Goal: Find specific page/section: Find specific page/section

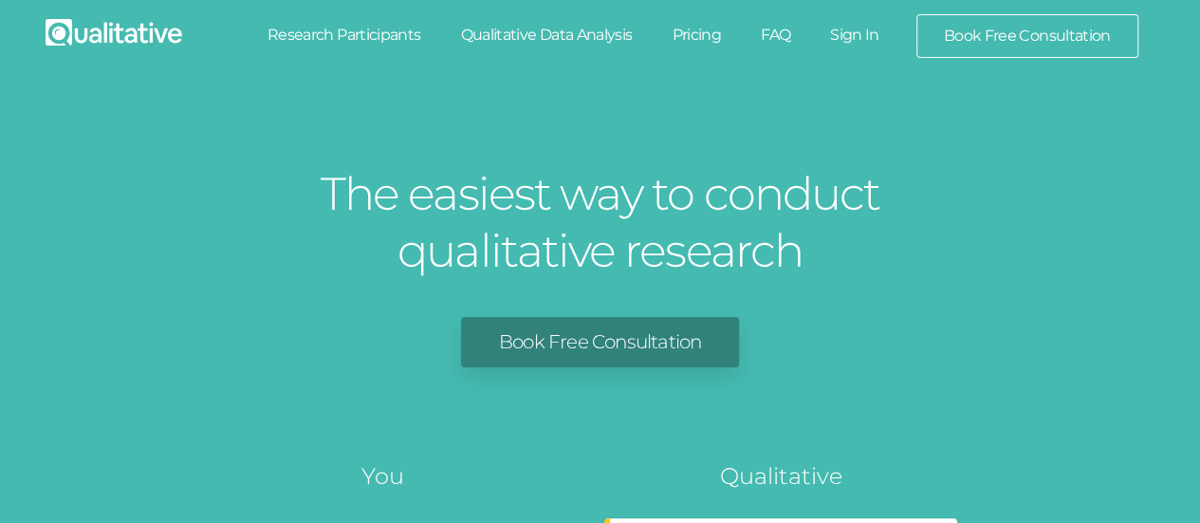
click at [866, 34] on link "Sign In" at bounding box center [854, 35] width 89 height 42
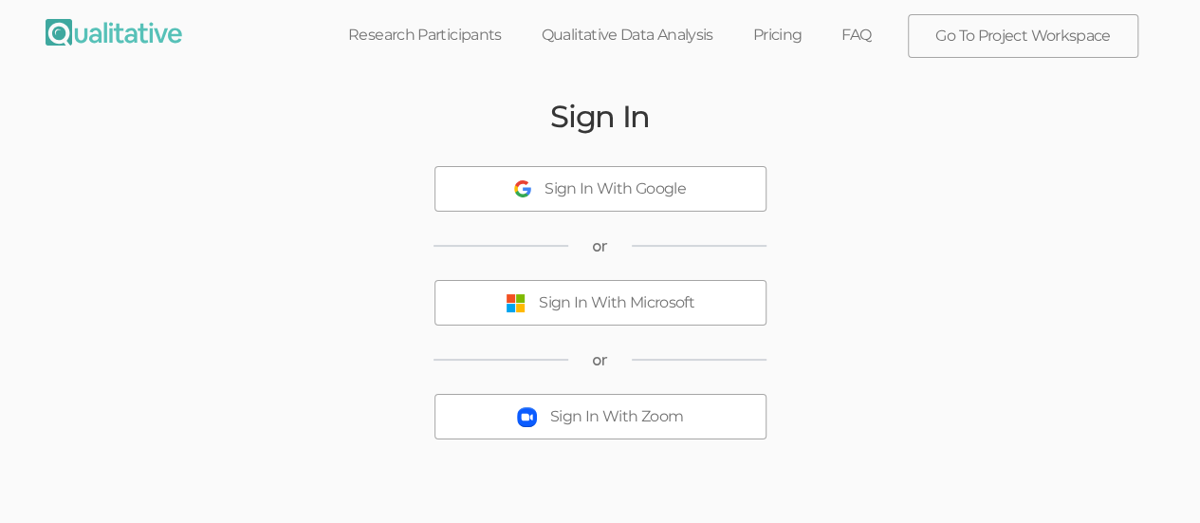
click at [680, 311] on div "Sign In With Microsoft" at bounding box center [617, 303] width 156 height 22
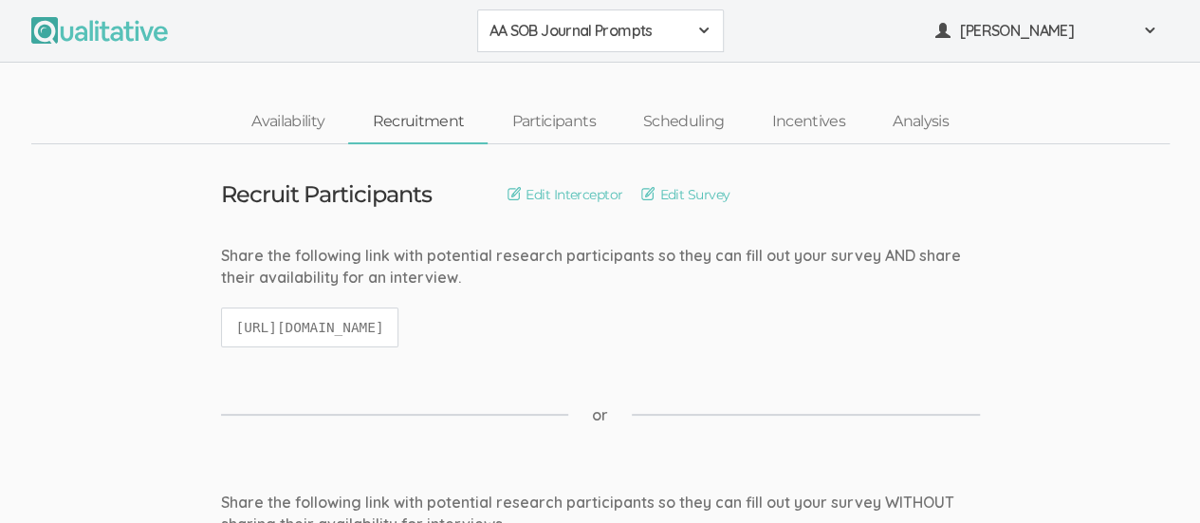
click at [708, 23] on span at bounding box center [704, 30] width 15 height 15
click at [653, 71] on span "African American Sense of Belonging" at bounding box center [601, 73] width 222 height 22
click at [568, 126] on link "Participants" at bounding box center [553, 122] width 131 height 41
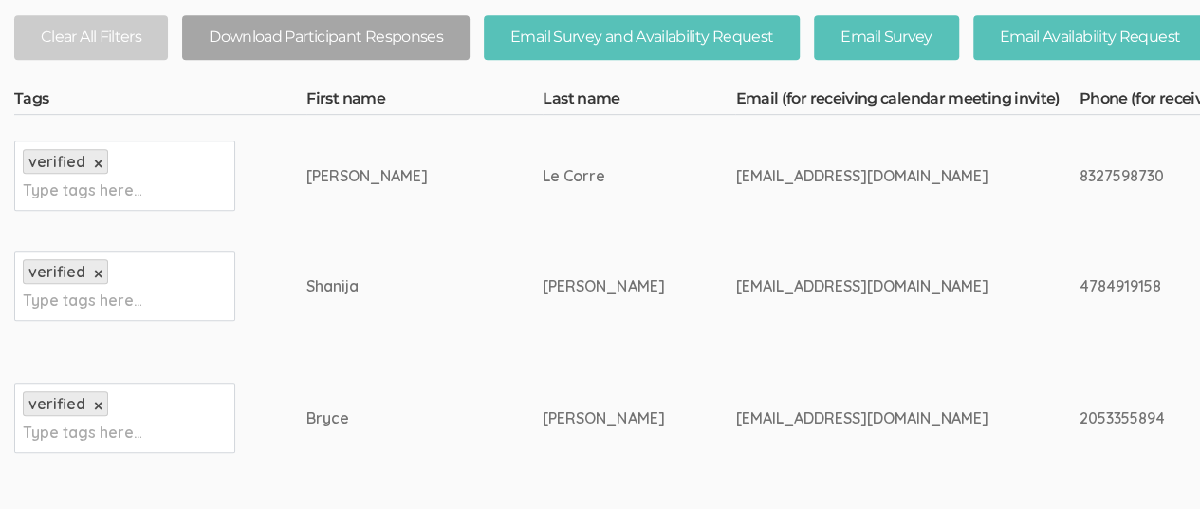
scroll to position [474, 0]
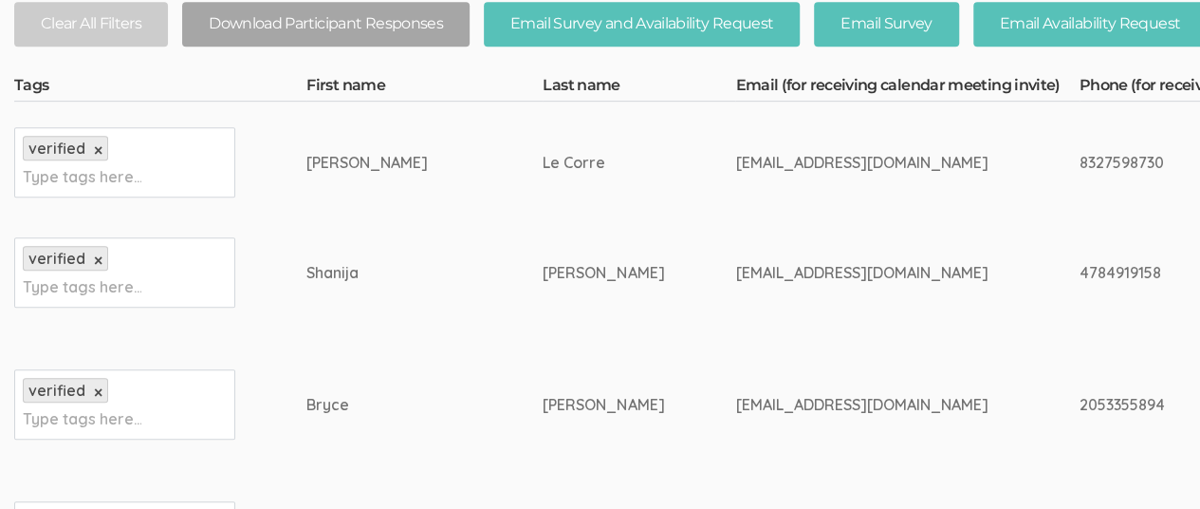
drag, startPoint x: 568, startPoint y: 274, endPoint x: 766, endPoint y: 291, distance: 198.1
click at [766, 291] on td "shanijac12344@gmail.com" at bounding box center [907, 273] width 344 height 100
copy div "shanijac12344@gmail.com"
drag, startPoint x: 279, startPoint y: 269, endPoint x: 338, endPoint y: 272, distance: 59.0
click at [338, 272] on div "Shanija" at bounding box center [389, 273] width 165 height 22
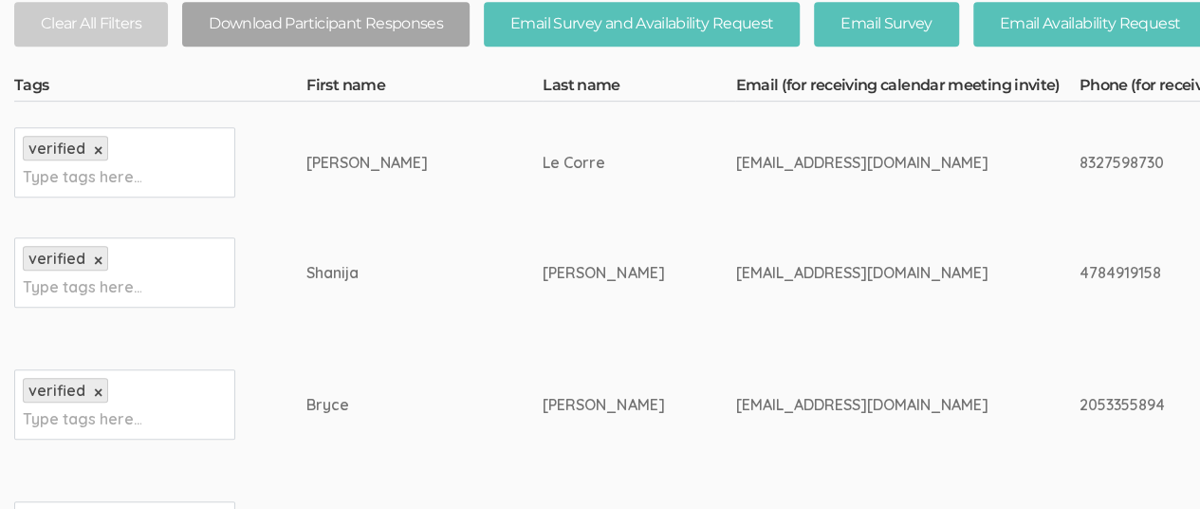
copy div "Shanija"
drag, startPoint x: 429, startPoint y: 269, endPoint x: 522, endPoint y: 284, distance: 94.2
click at [543, 284] on td "Coicou" at bounding box center [639, 273] width 193 height 100
copy div "Coicou"
drag, startPoint x: 566, startPoint y: 272, endPoint x: 778, endPoint y: 272, distance: 212.6
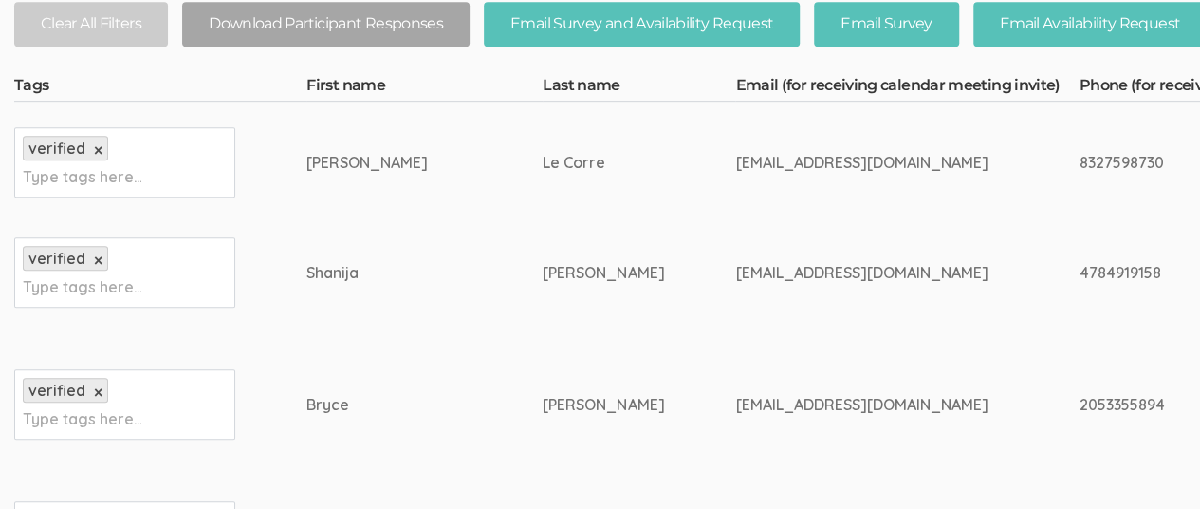
click at [778, 272] on div "shanijac12344@gmail.com" at bounding box center [871, 273] width 272 height 22
copy div "shanijac12344@gmail.com"
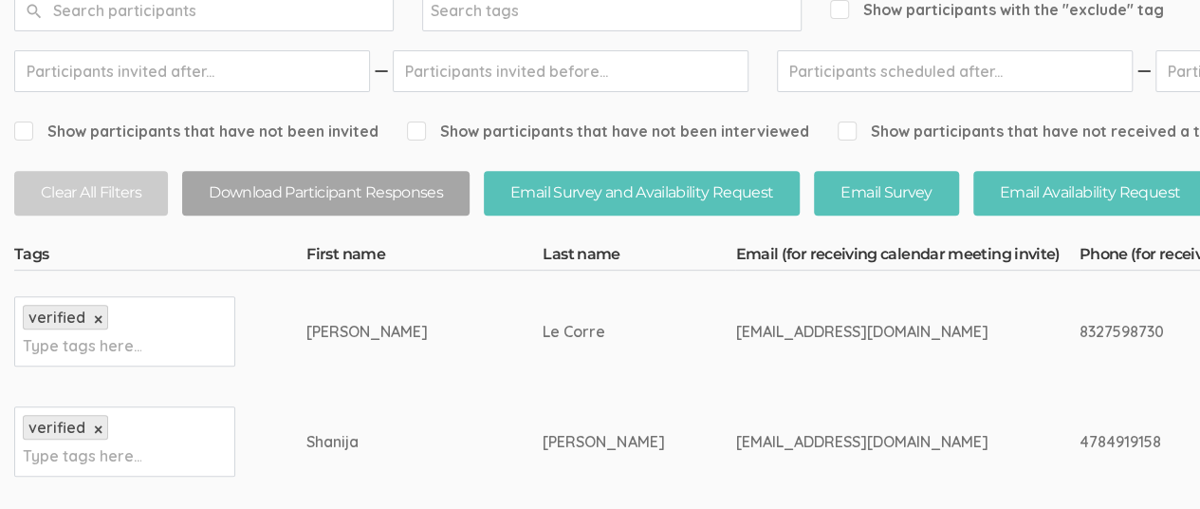
scroll to position [0, 0]
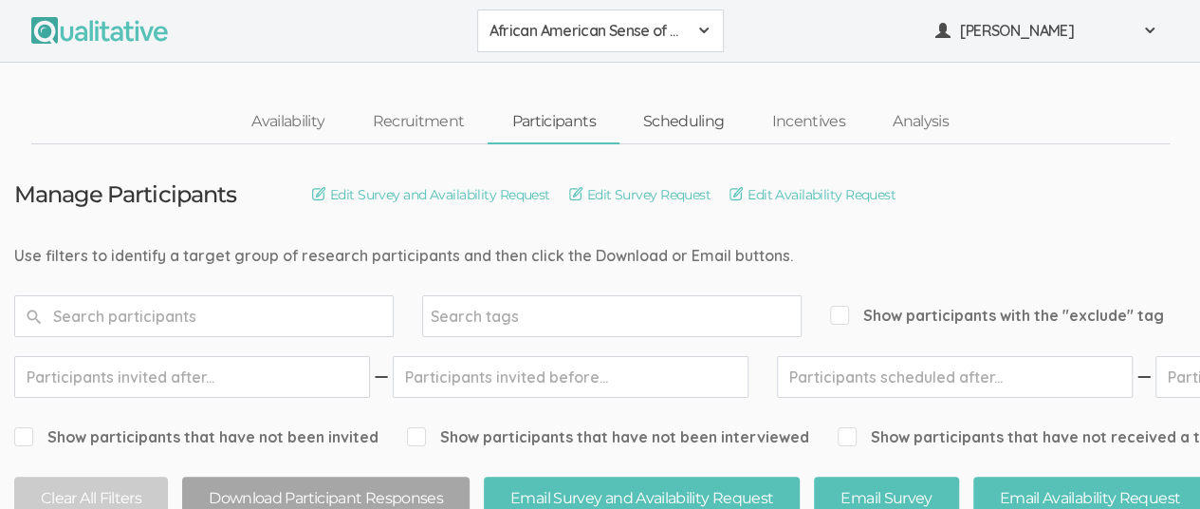
click at [691, 125] on link "Scheduling" at bounding box center [684, 122] width 129 height 41
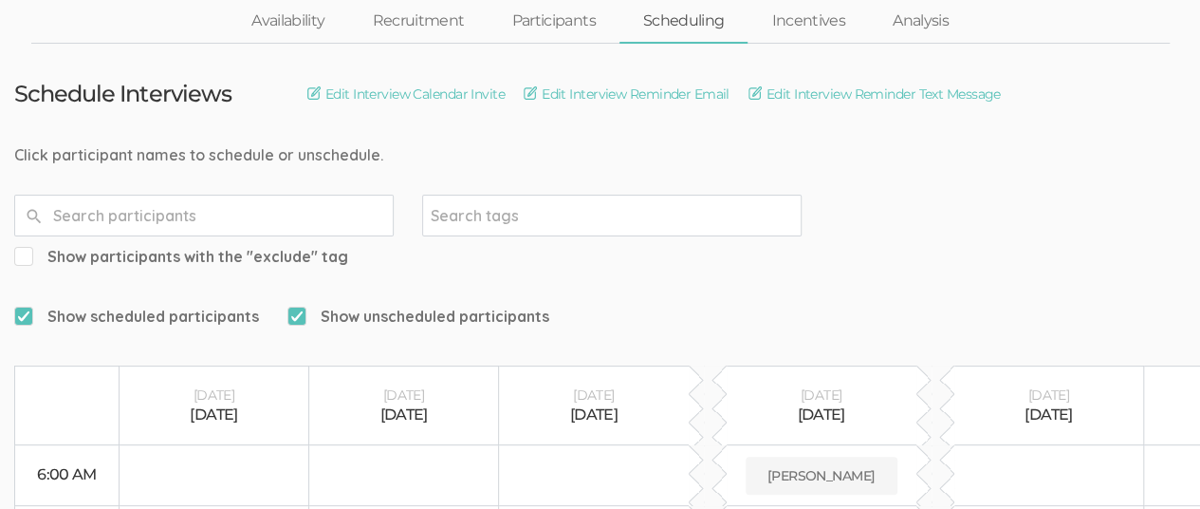
scroll to position [92, 0]
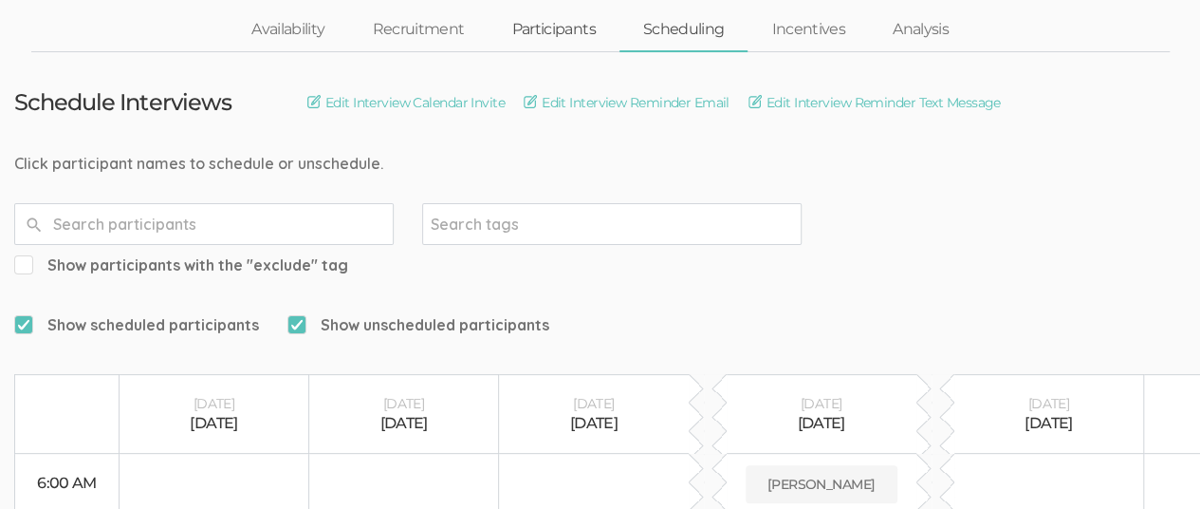
click at [537, 29] on link "Participants" at bounding box center [553, 29] width 131 height 41
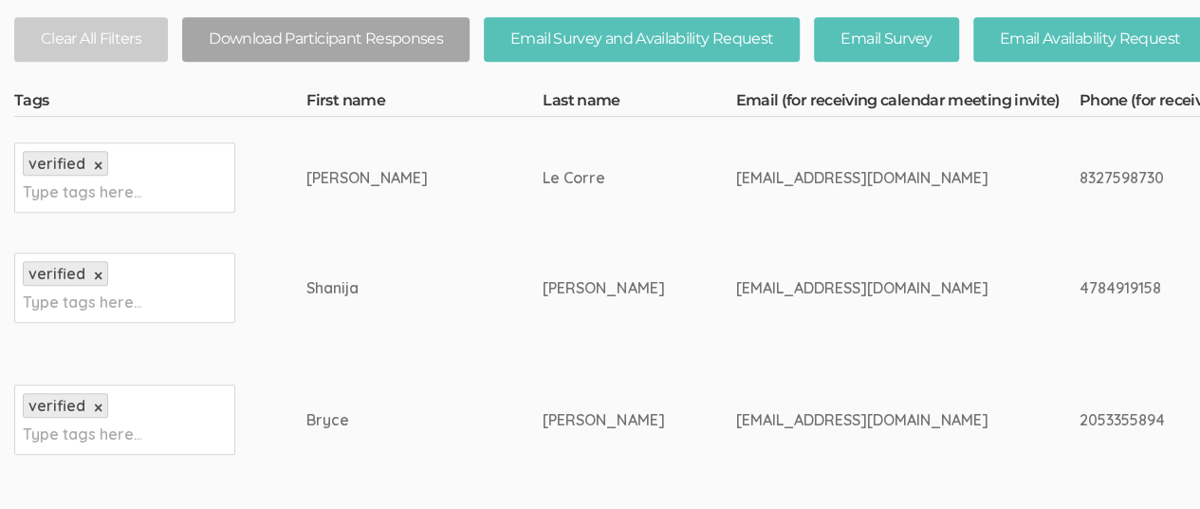
scroll to position [467, 0]
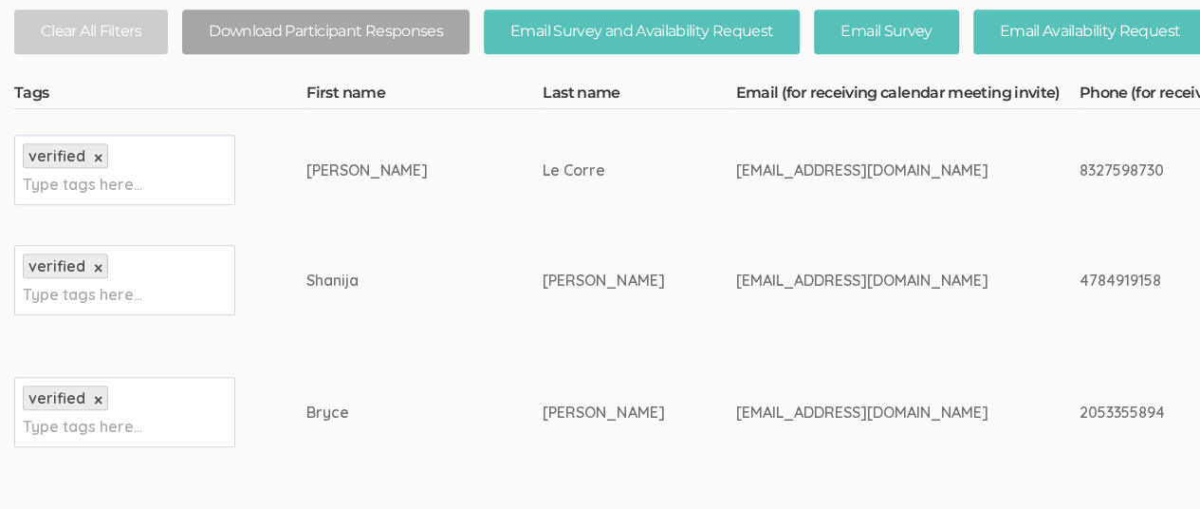
drag, startPoint x: 275, startPoint y: 277, endPoint x: 335, endPoint y: 283, distance: 60.1
click at [335, 283] on div "Shanija" at bounding box center [389, 281] width 165 height 22
copy div "Shanija"
drag, startPoint x: 431, startPoint y: 277, endPoint x: 476, endPoint y: 278, distance: 45.6
click at [543, 278] on div "Coicou" at bounding box center [603, 281] width 121 height 22
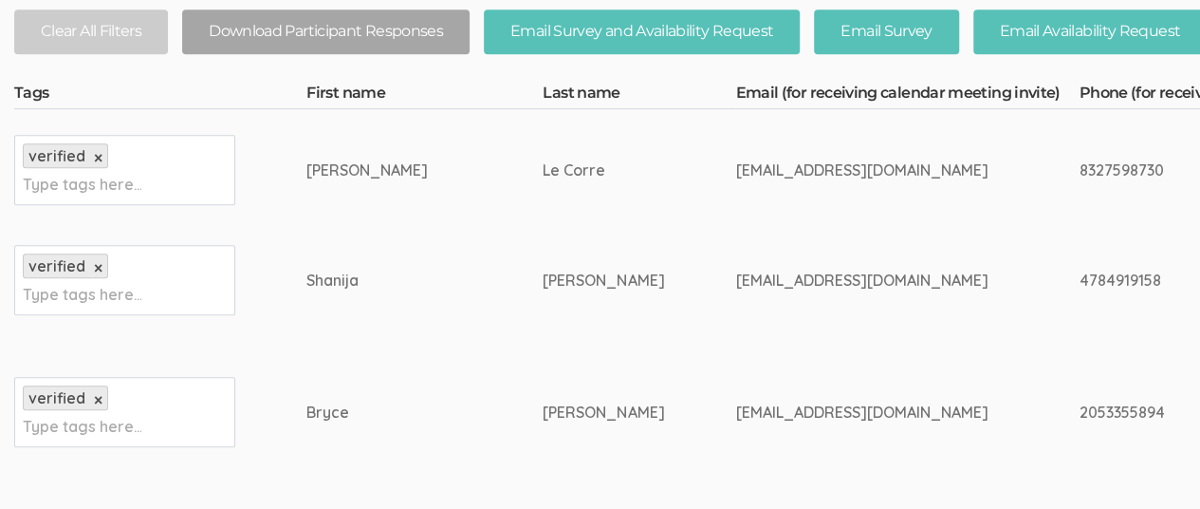
copy div "Coicou"
drag, startPoint x: 568, startPoint y: 277, endPoint x: 761, endPoint y: 278, distance: 192.6
click at [761, 278] on div "shanijac12344@gmail.com" at bounding box center [871, 281] width 272 height 22
copy div "shanijac12344@gmail.com"
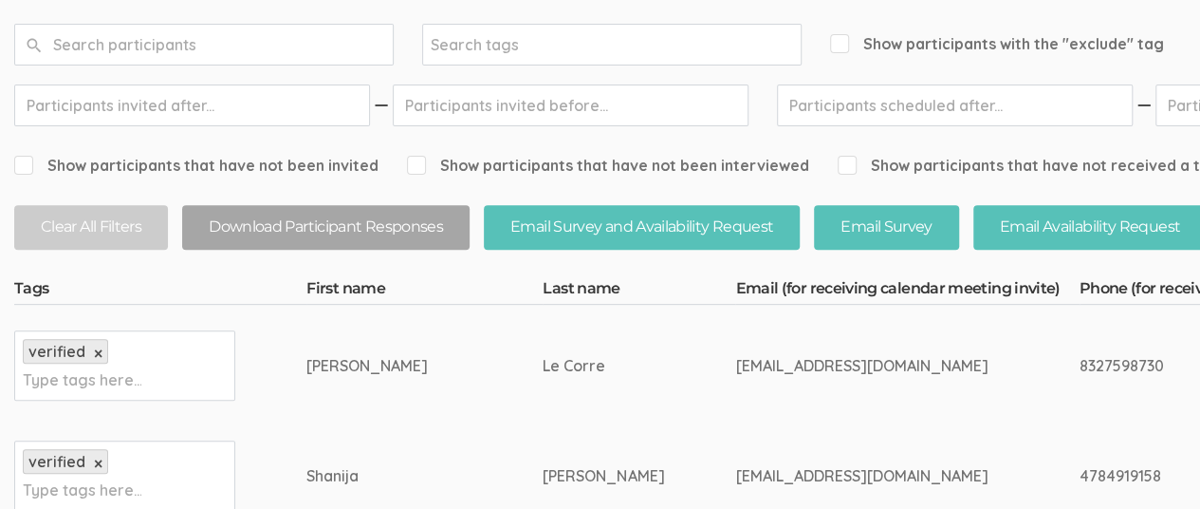
scroll to position [0, 0]
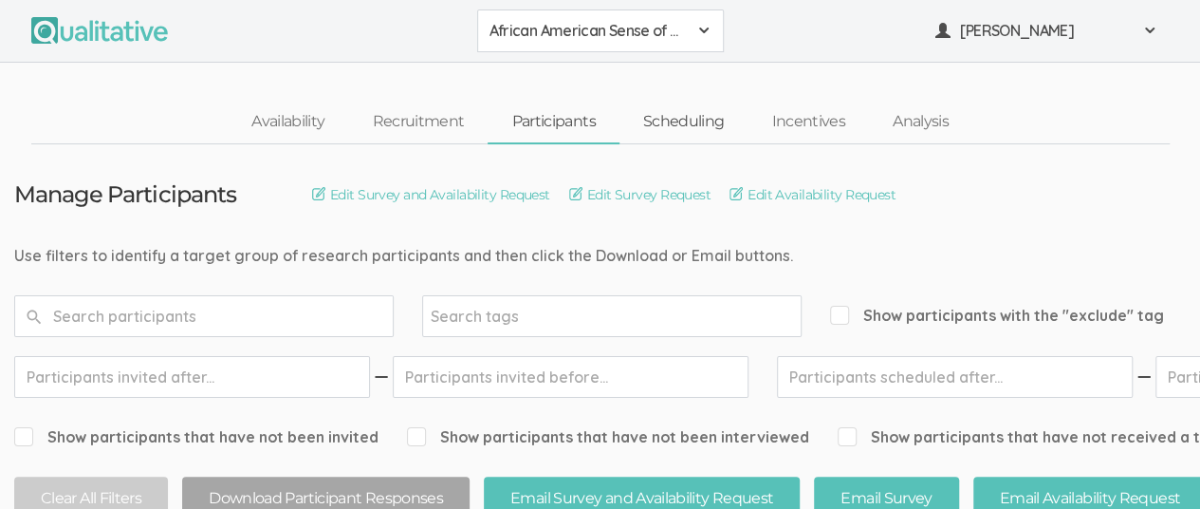
click at [670, 128] on link "Scheduling" at bounding box center [684, 122] width 129 height 41
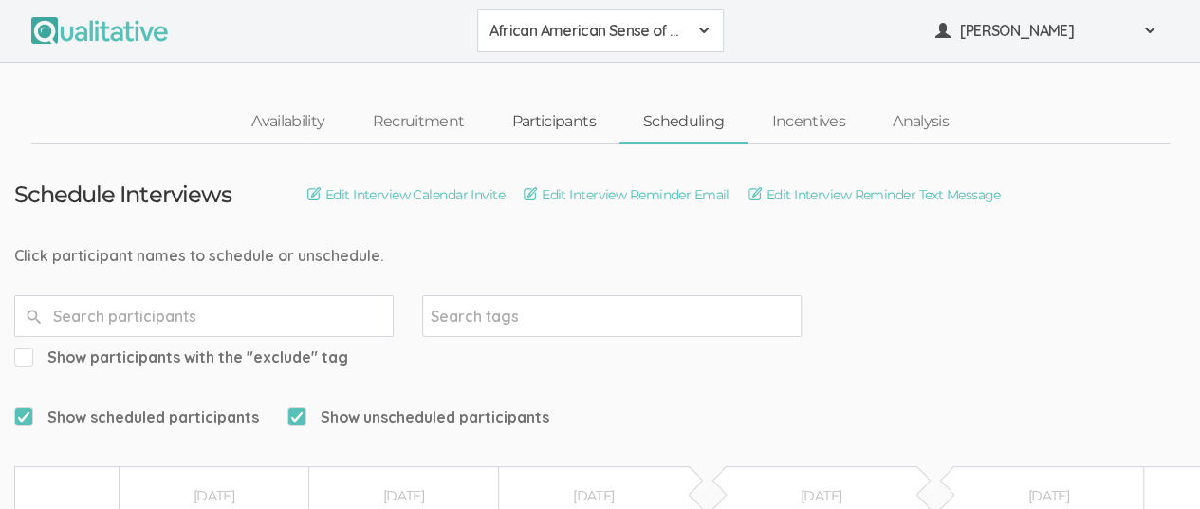
click at [543, 120] on link "Participants" at bounding box center [553, 122] width 131 height 41
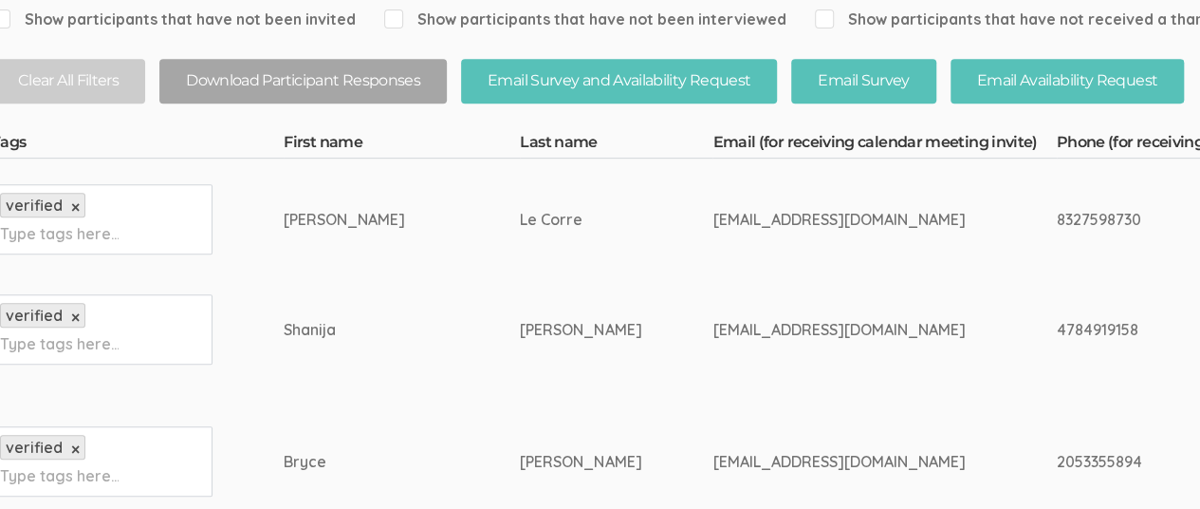
scroll to position [418, 0]
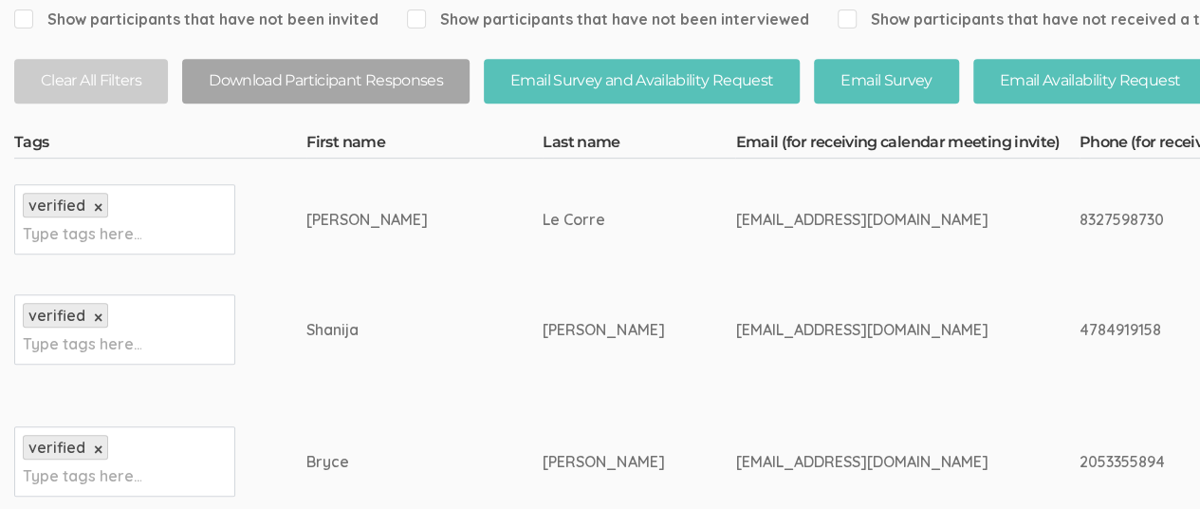
drag, startPoint x: 566, startPoint y: 214, endPoint x: 811, endPoint y: 214, distance: 245.8
click at [811, 214] on div "lecorrerosemarie@gmail.com" at bounding box center [871, 220] width 272 height 22
drag, startPoint x: 646, startPoint y: 219, endPoint x: 304, endPoint y: 219, distance: 342.6
click at [307, 219] on div "Rose-Marie" at bounding box center [389, 220] width 165 height 22
drag, startPoint x: 277, startPoint y: 218, endPoint x: 358, endPoint y: 219, distance: 80.7
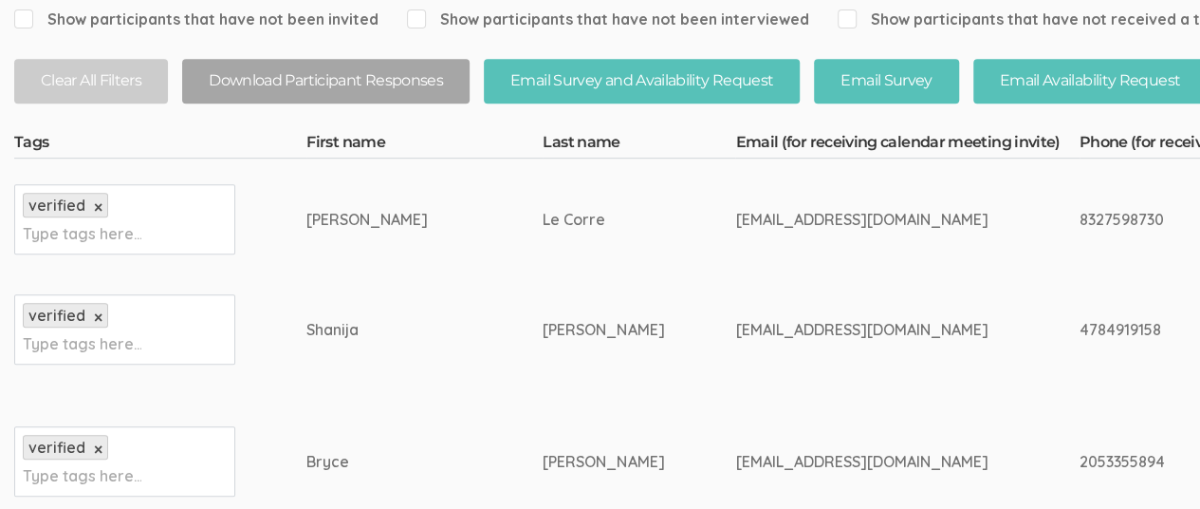
click at [358, 219] on td "Rose-Marie" at bounding box center [425, 218] width 236 height 121
copy div "Rose-Marie"
drag, startPoint x: 429, startPoint y: 217, endPoint x: 495, endPoint y: 219, distance: 66.5
click at [543, 219] on td "Le Corre" at bounding box center [639, 218] width 193 height 121
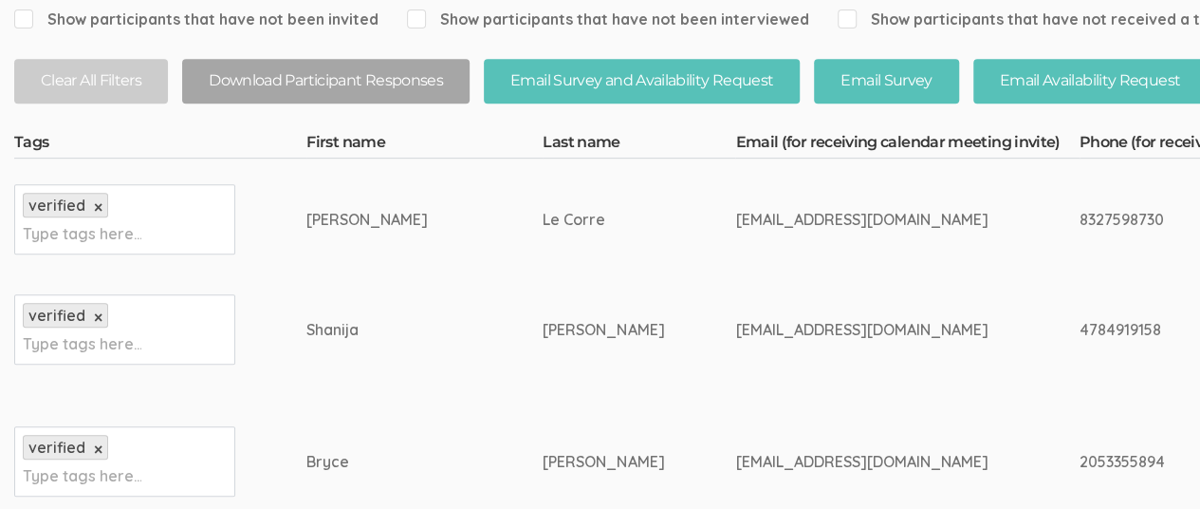
copy div "Le Corre"
drag, startPoint x: 567, startPoint y: 218, endPoint x: 826, endPoint y: 226, distance: 259.2
click at [826, 226] on div "lecorrerosemarie@gmail.com" at bounding box center [871, 220] width 272 height 22
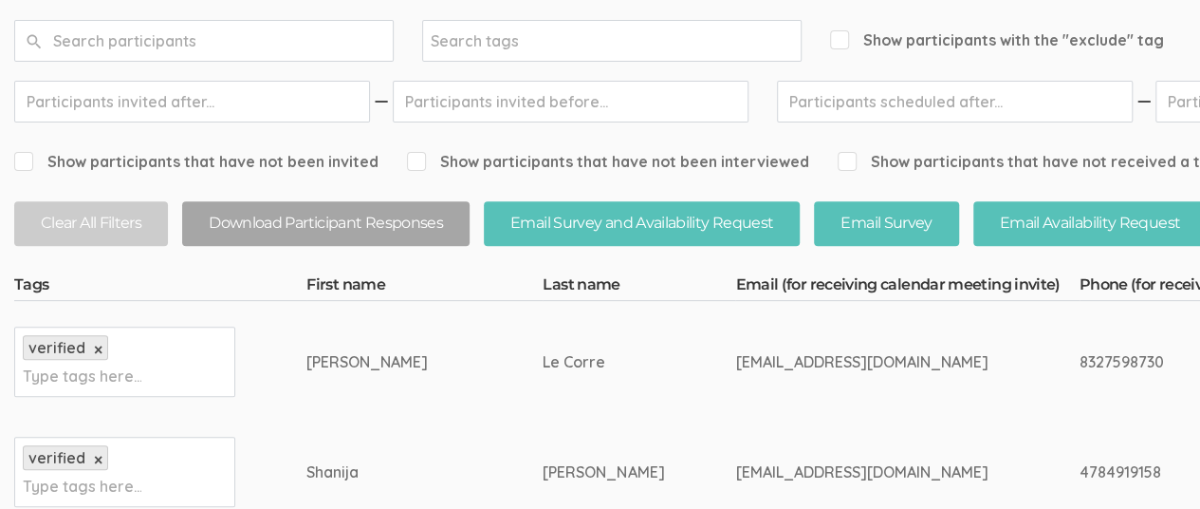
scroll to position [0, 0]
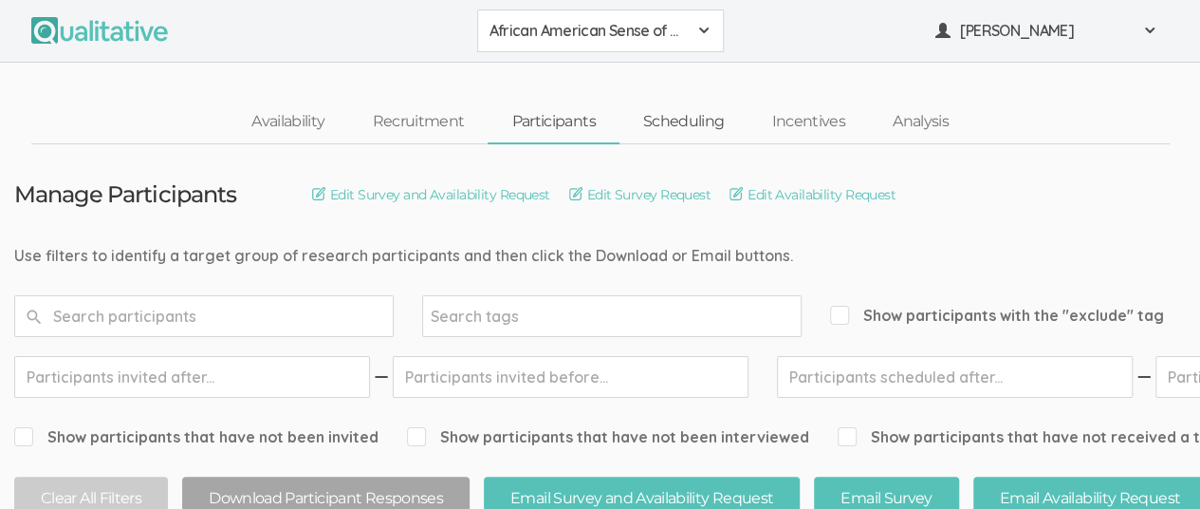
click at [685, 121] on link "Scheduling" at bounding box center [684, 122] width 129 height 41
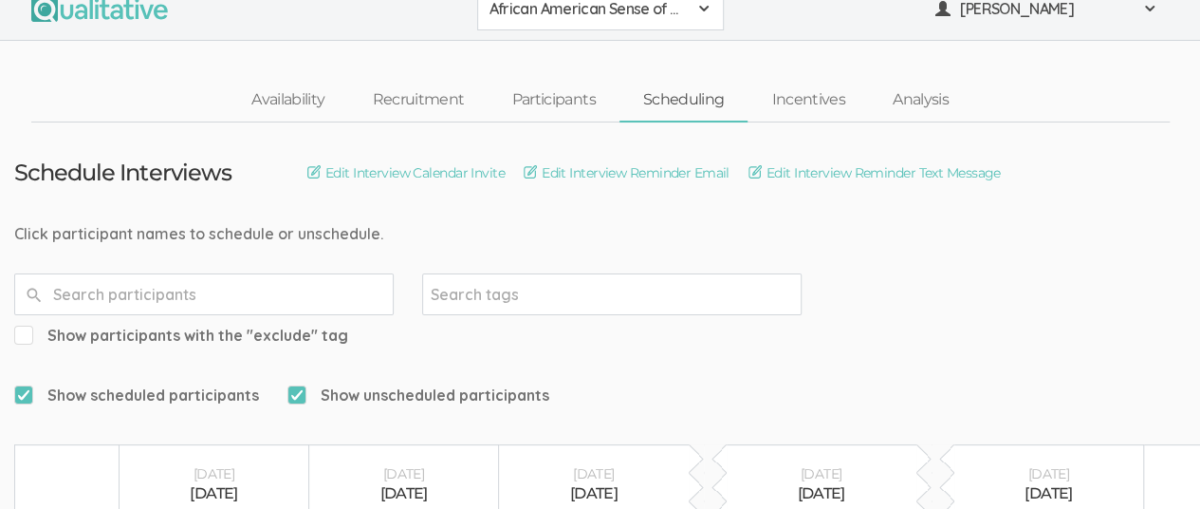
scroll to position [21, 0]
click at [547, 100] on link "Participants" at bounding box center [553, 101] width 131 height 41
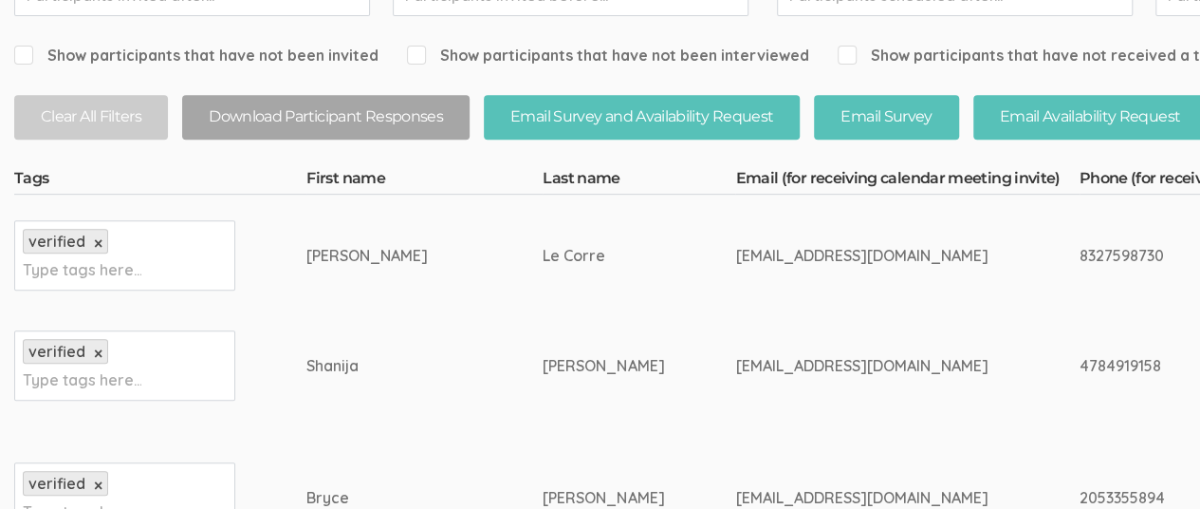
scroll to position [396, 0]
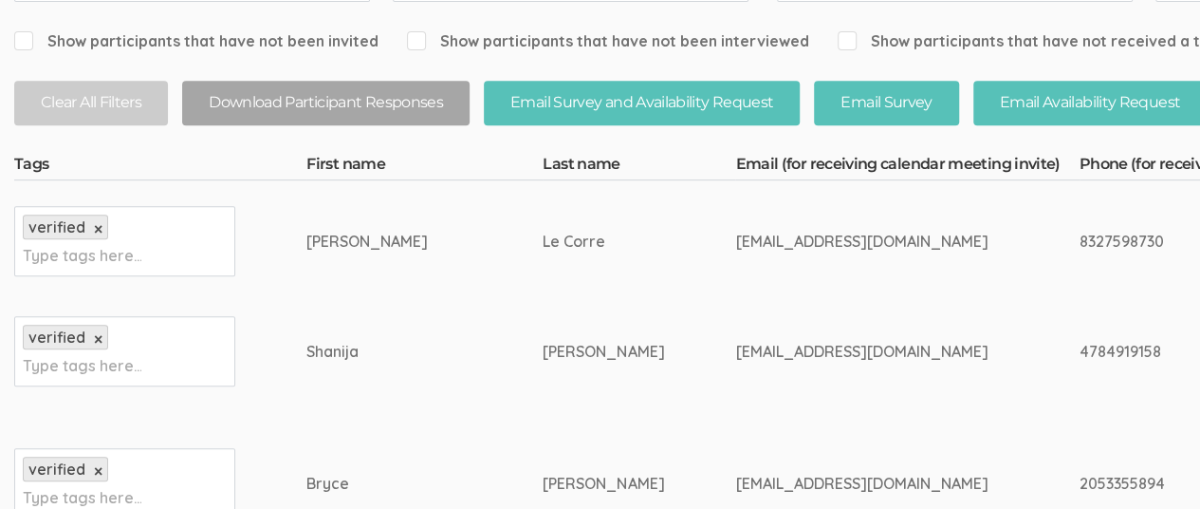
drag, startPoint x: 277, startPoint y: 239, endPoint x: 368, endPoint y: 242, distance: 91.1
click at [368, 242] on td "Rose-Marie" at bounding box center [425, 240] width 236 height 121
drag, startPoint x: 428, startPoint y: 234, endPoint x: 508, endPoint y: 239, distance: 79.9
click at [543, 239] on td "Le Corre" at bounding box center [639, 240] width 193 height 121
